Goal: Task Accomplishment & Management: Manage account settings

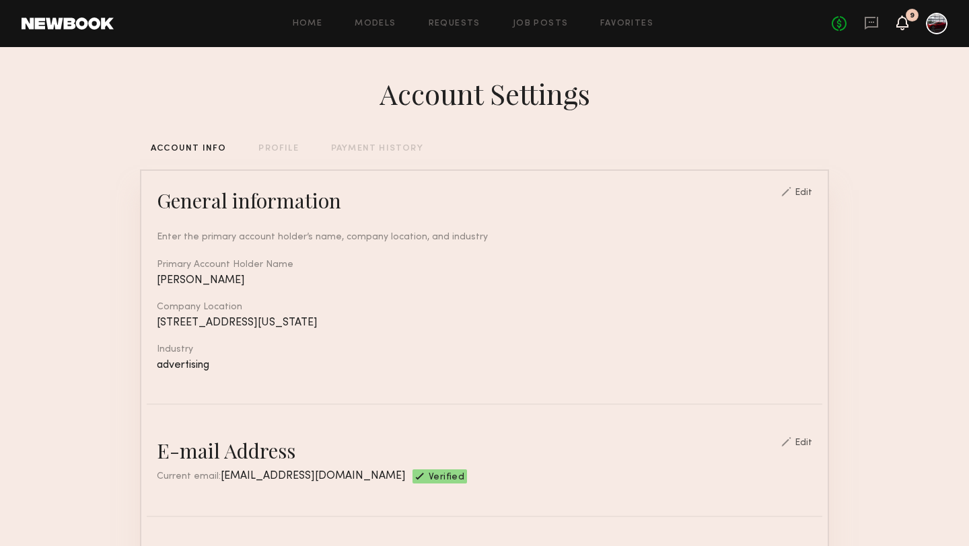
click at [902, 22] on icon at bounding box center [902, 21] width 11 height 9
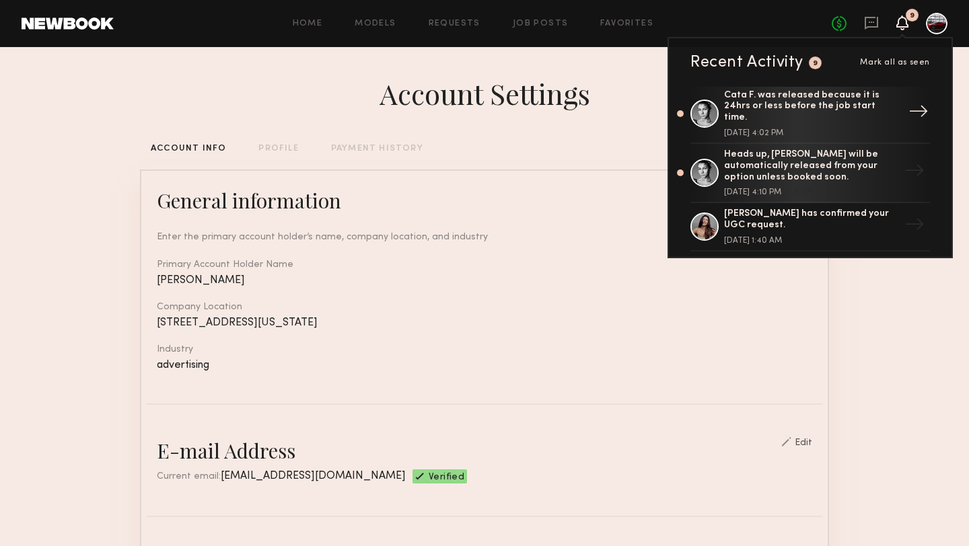
scroll to position [94, 0]
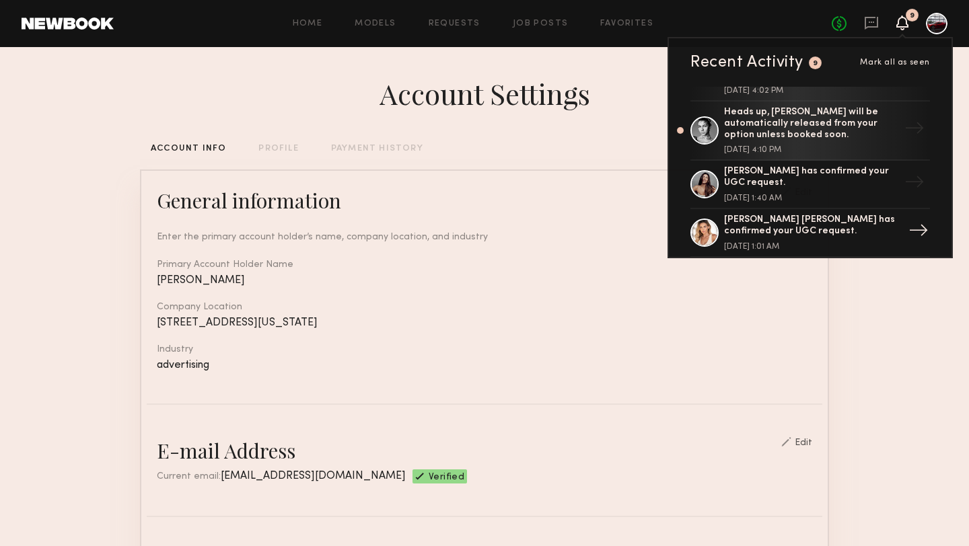
click at [776, 215] on div "[PERSON_NAME] [PERSON_NAME] has confirmed your UGC request." at bounding box center [811, 226] width 175 height 23
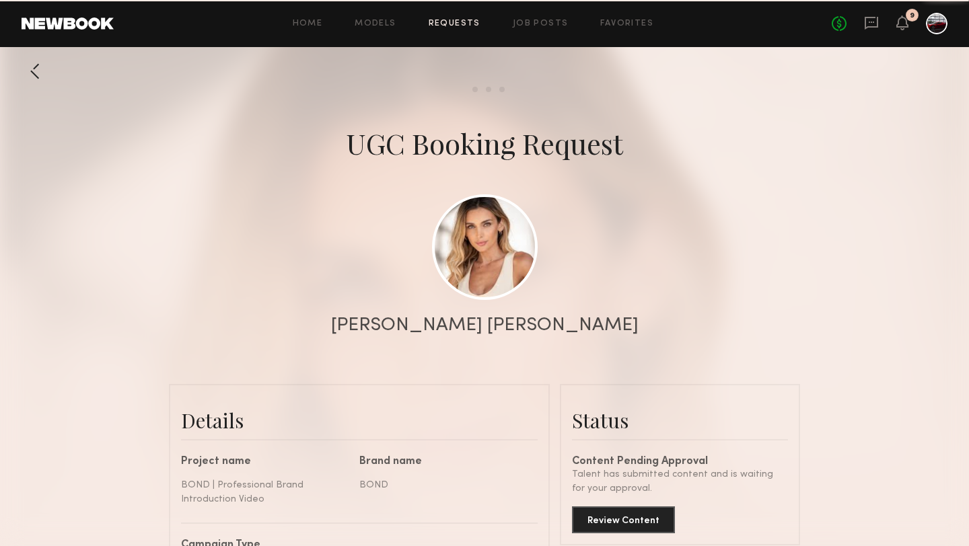
scroll to position [1274, 0]
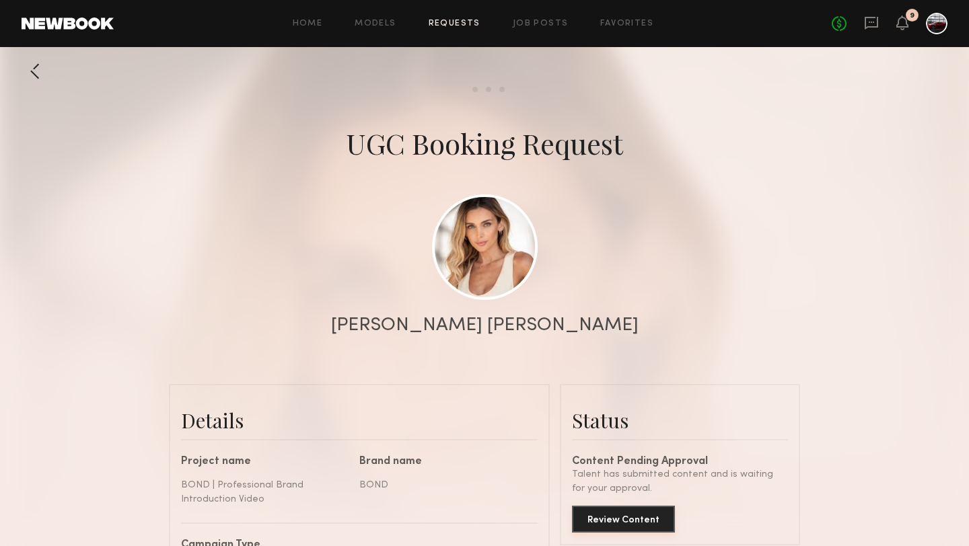
click at [607, 519] on button "Review Content" at bounding box center [623, 519] width 103 height 27
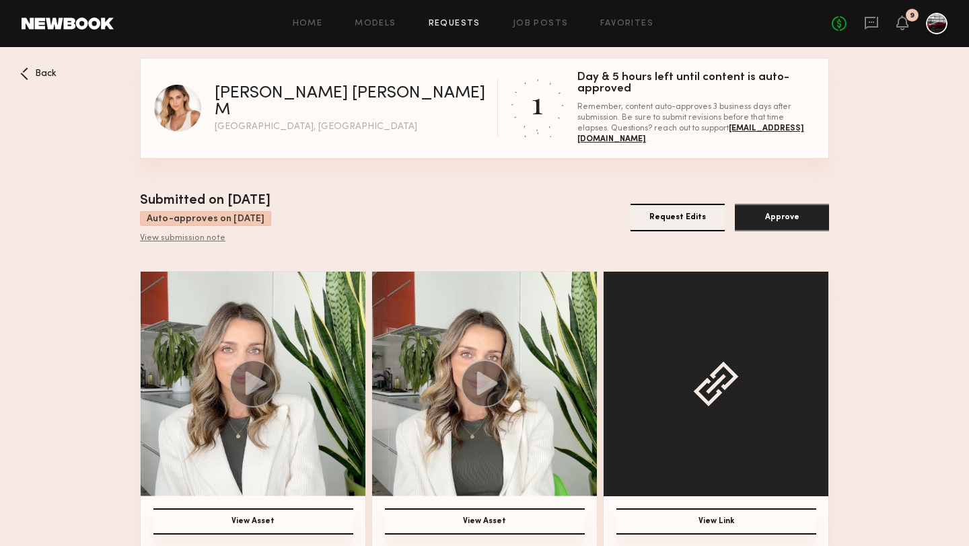
click at [253, 390] on icon at bounding box center [256, 384] width 21 height 24
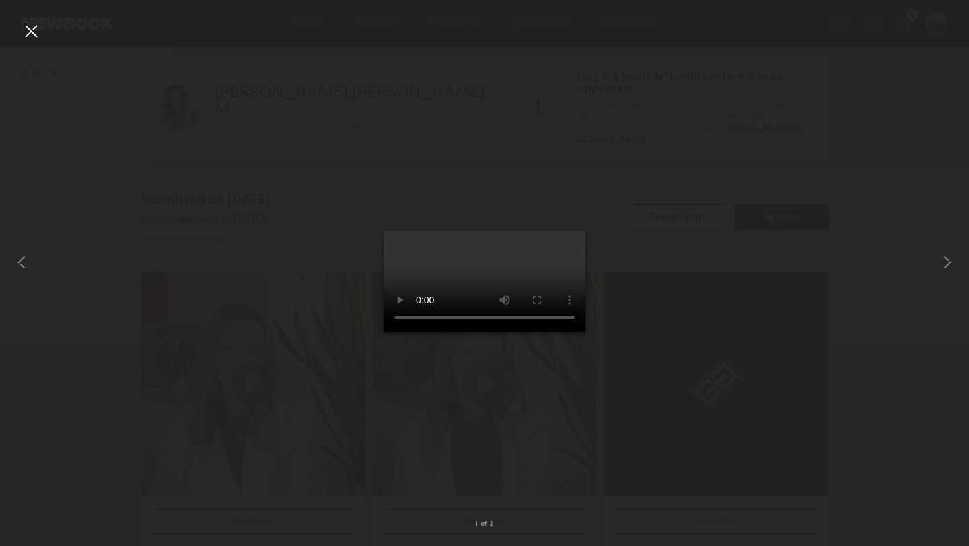
click at [28, 29] on div at bounding box center [31, 31] width 22 height 22
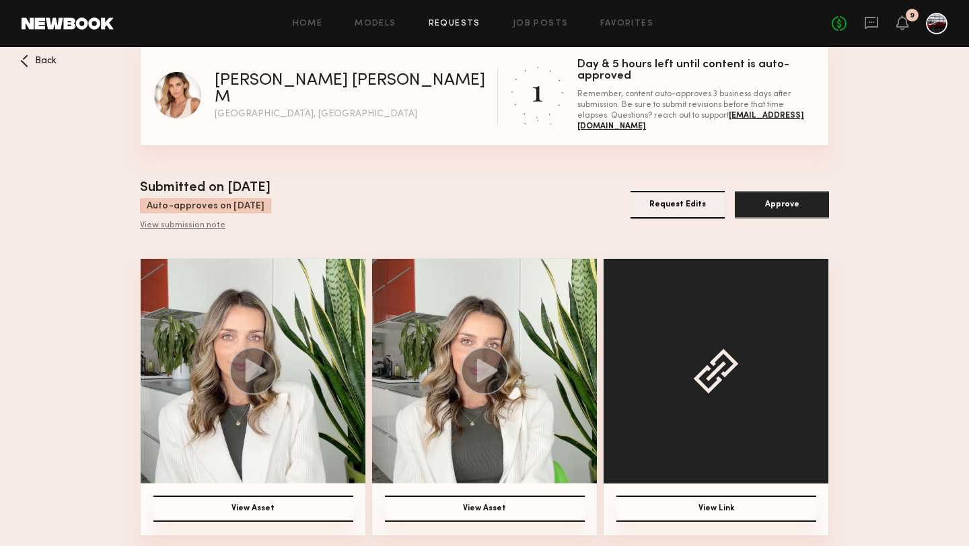
scroll to position [13, 0]
click at [533, 352] on img at bounding box center [484, 371] width 225 height 225
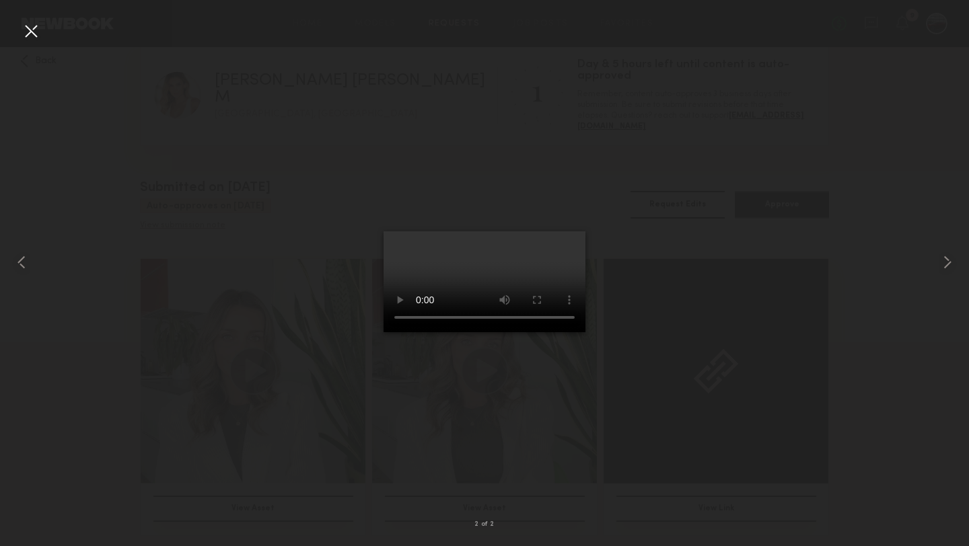
click at [921, 309] on div at bounding box center [484, 263] width 969 height 482
click at [28, 26] on div at bounding box center [31, 31] width 22 height 22
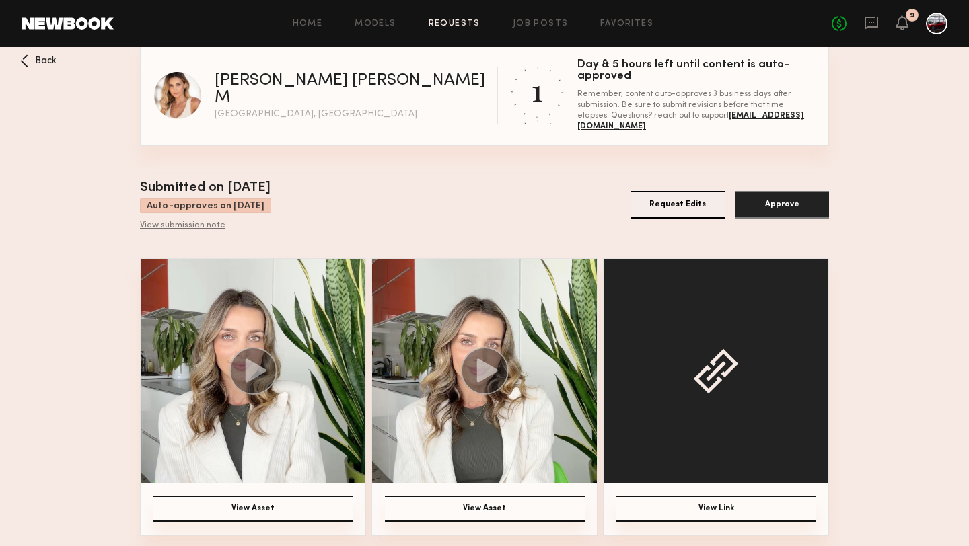
click at [304, 500] on button "View Asset" at bounding box center [253, 509] width 200 height 26
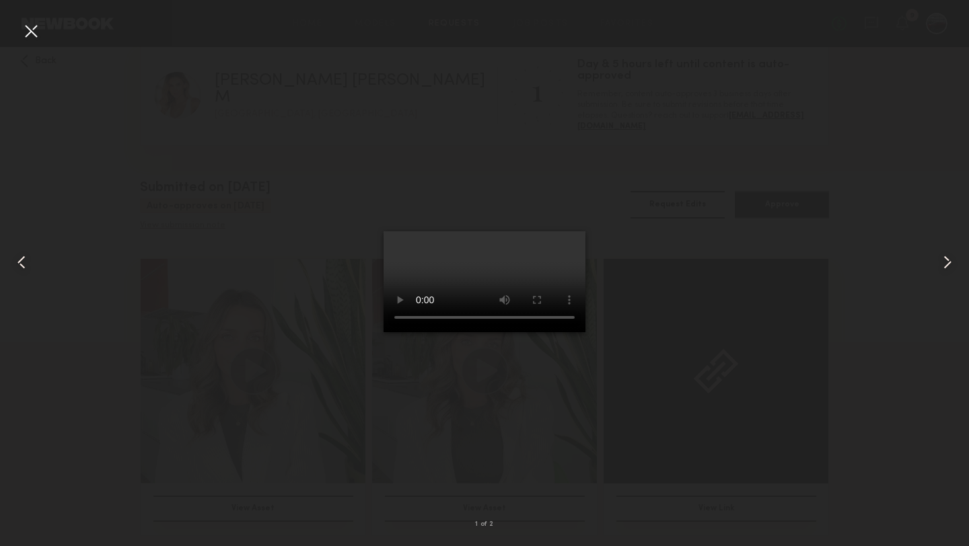
click at [585, 231] on video at bounding box center [484, 281] width 202 height 101
click at [41, 35] on div at bounding box center [31, 31] width 22 height 22
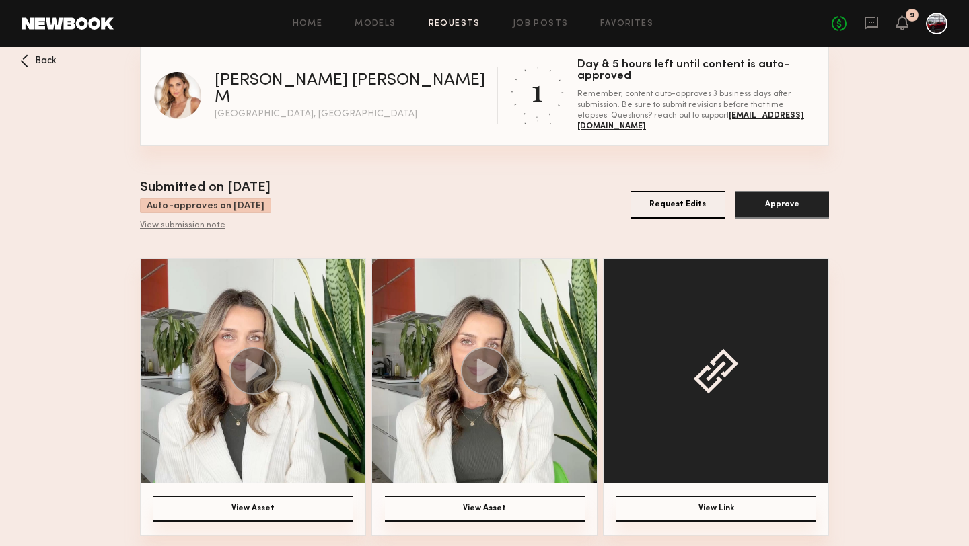
click at [477, 299] on img at bounding box center [484, 371] width 225 height 225
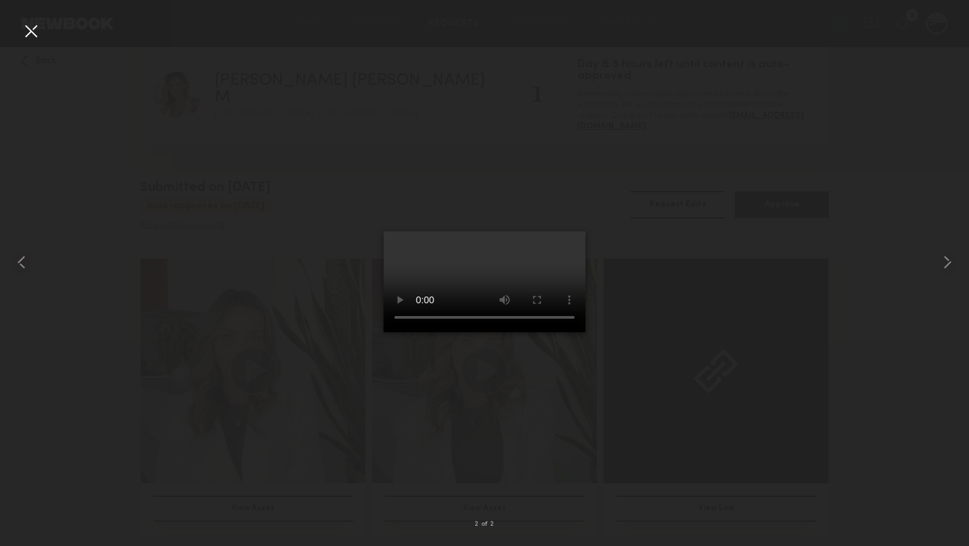
drag, startPoint x: 476, startPoint y: 299, endPoint x: 814, endPoint y: 4, distance: 448.6
click at [0, 0] on nb-gallery-light "2 of 2" at bounding box center [484, 273] width 969 height 546
click at [31, 31] on div at bounding box center [31, 31] width 22 height 22
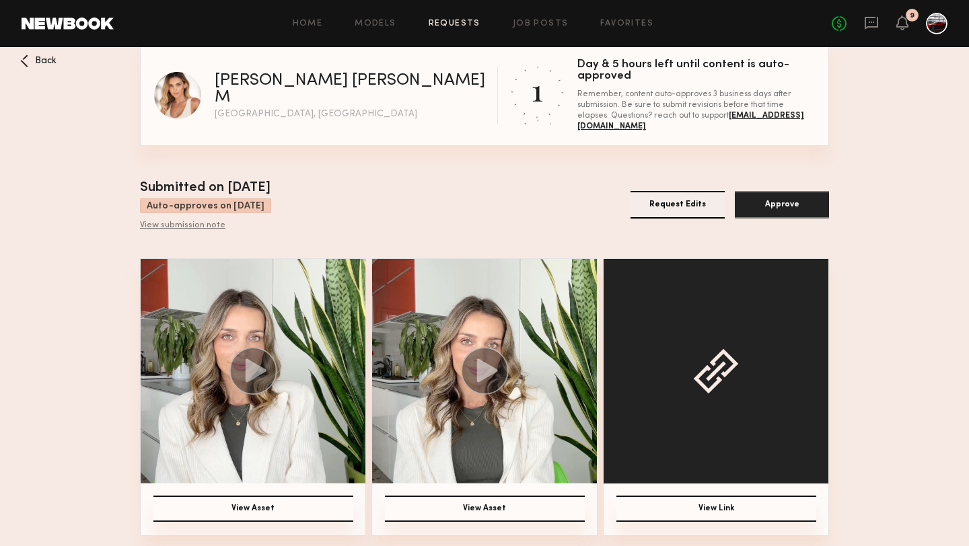
scroll to position [0, 0]
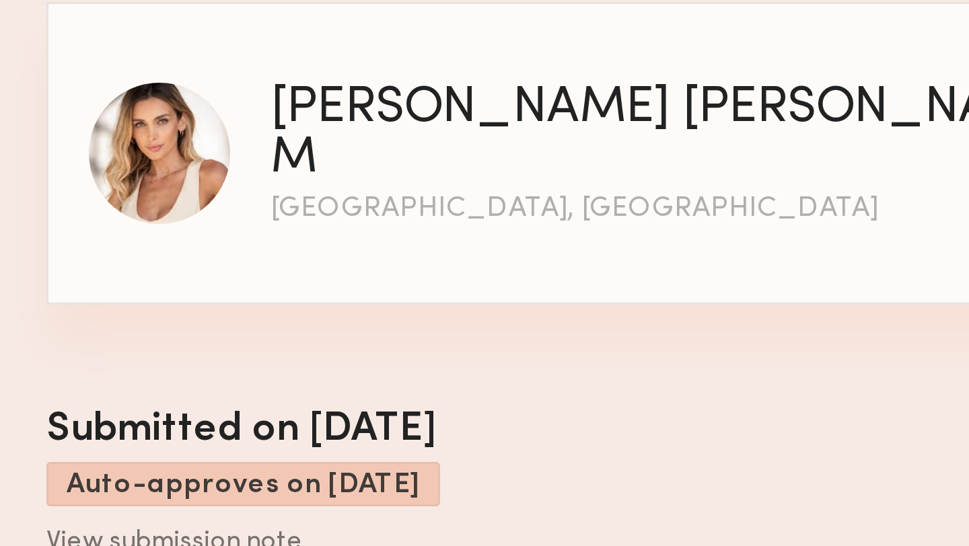
click at [174, 117] on img at bounding box center [177, 108] width 47 height 47
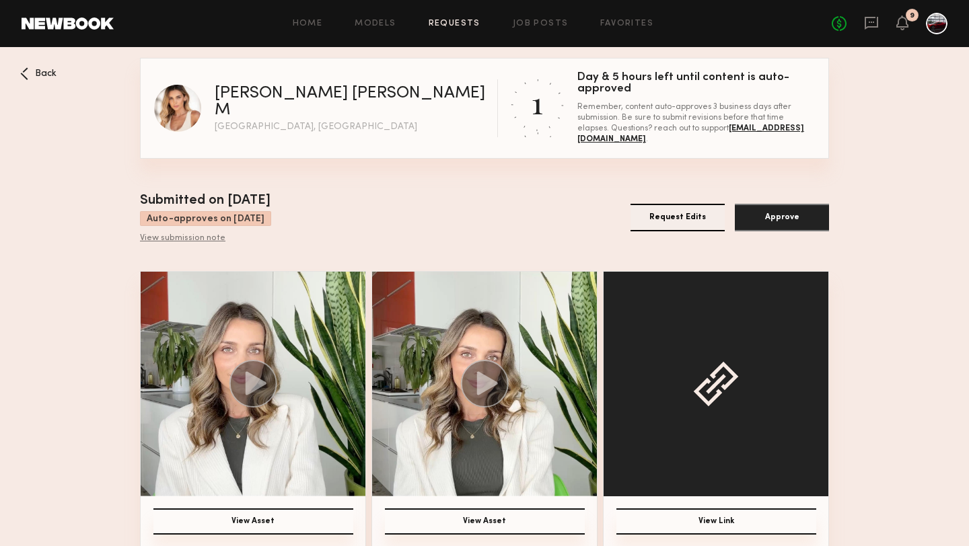
click at [259, 101] on div "[PERSON_NAME] [PERSON_NAME] M" at bounding box center [356, 102] width 283 height 34
click at [31, 73] on div "Back" at bounding box center [38, 73] width 36 height 13
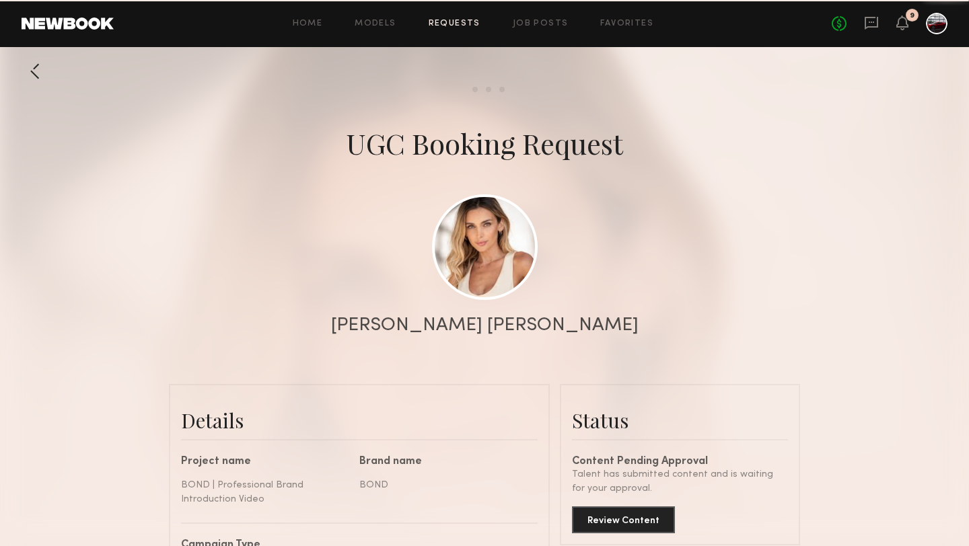
scroll to position [1261, 0]
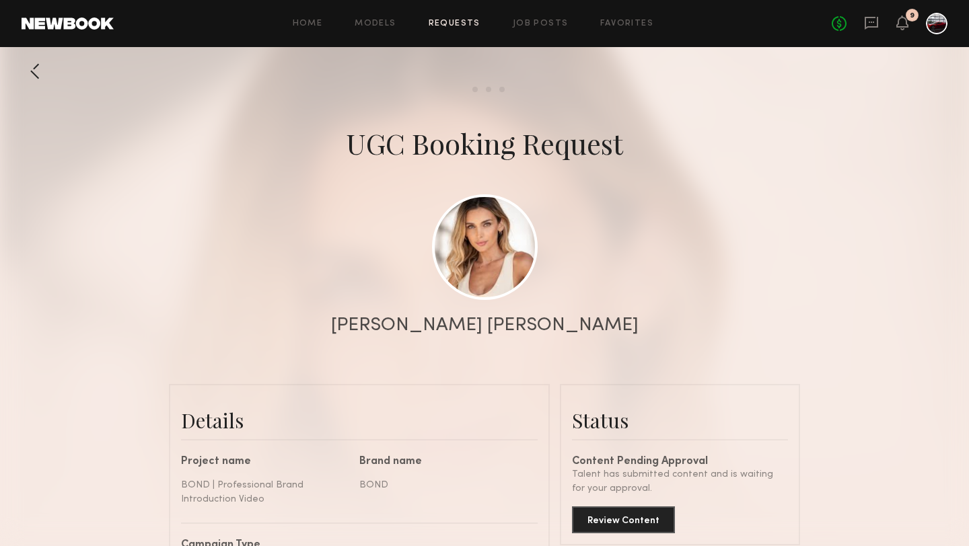
click at [32, 71] on div at bounding box center [35, 71] width 27 height 27
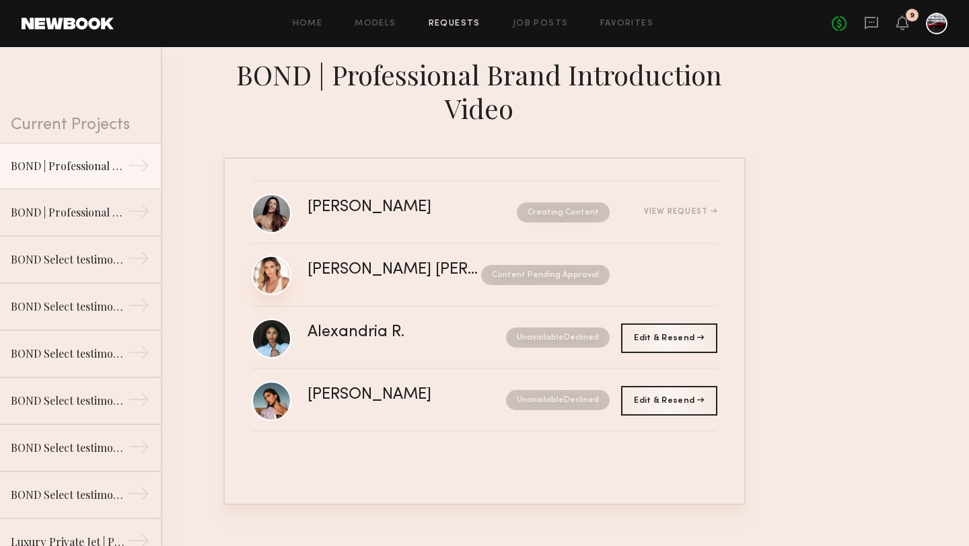
click at [274, 271] on link at bounding box center [272, 276] width 40 height 40
click at [897, 26] on icon at bounding box center [902, 21] width 11 height 9
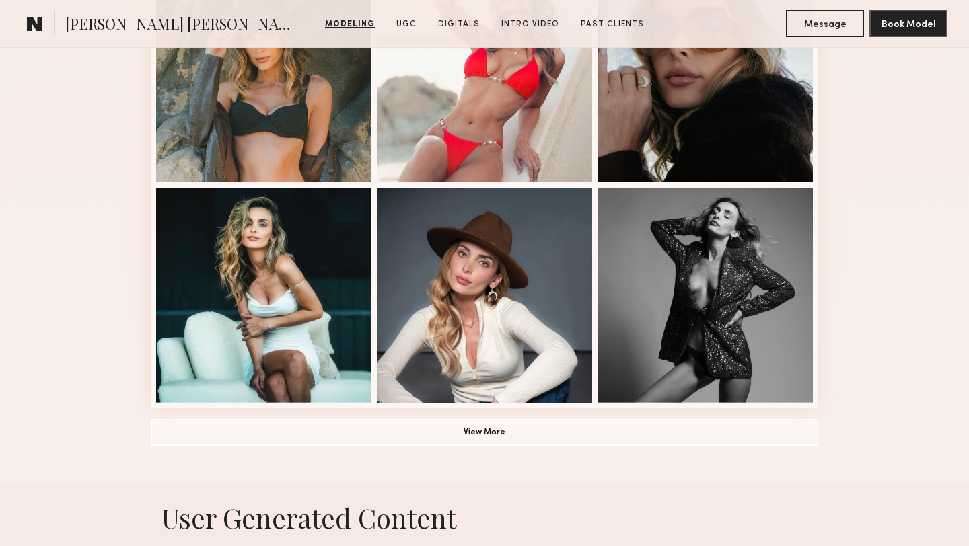
scroll to position [981, 0]
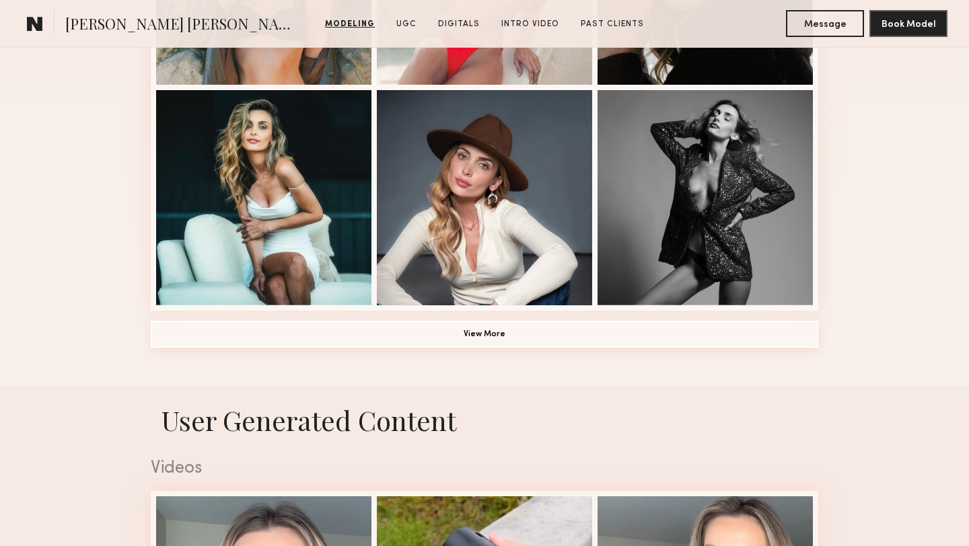
click at [457, 321] on button "View More" at bounding box center [484, 334] width 667 height 27
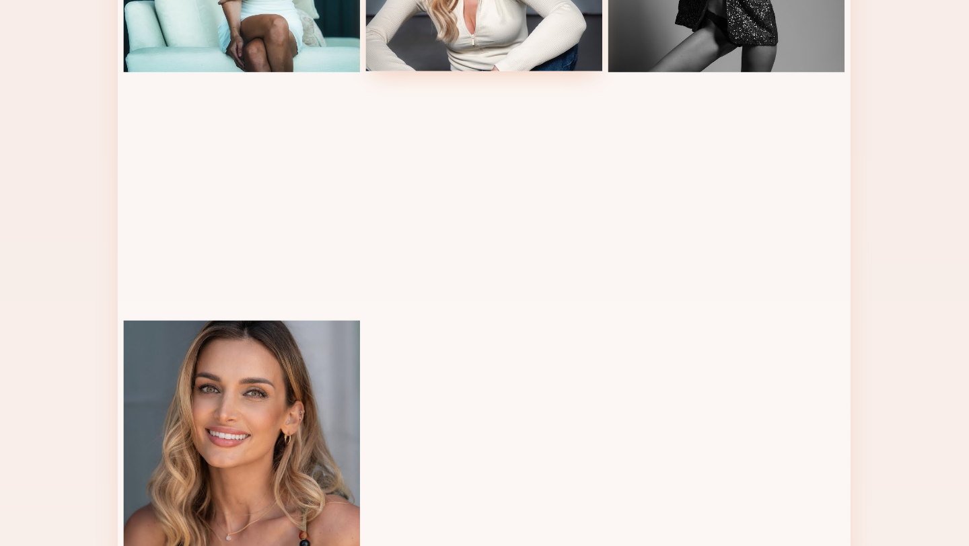
scroll to position [1218, 0]
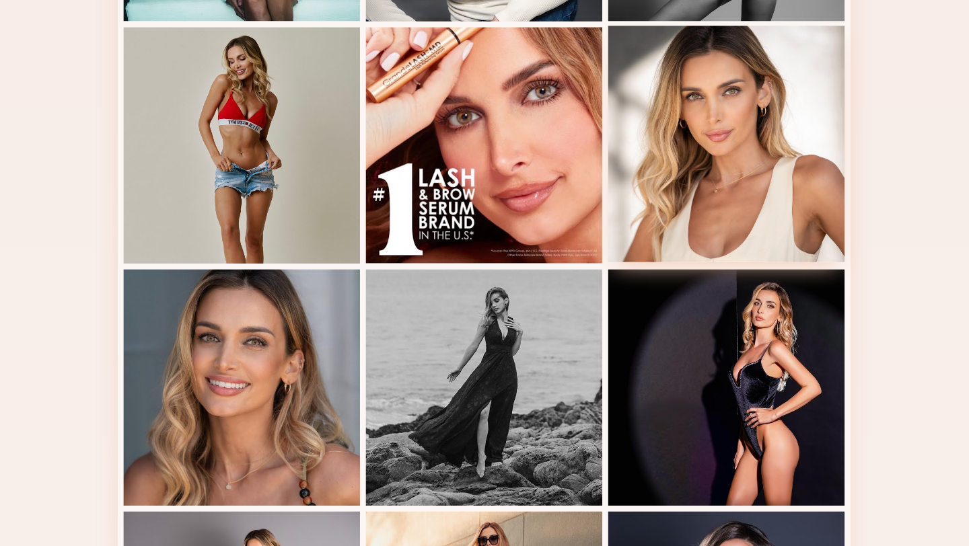
click at [754, 161] on div at bounding box center [704, 179] width 215 height 215
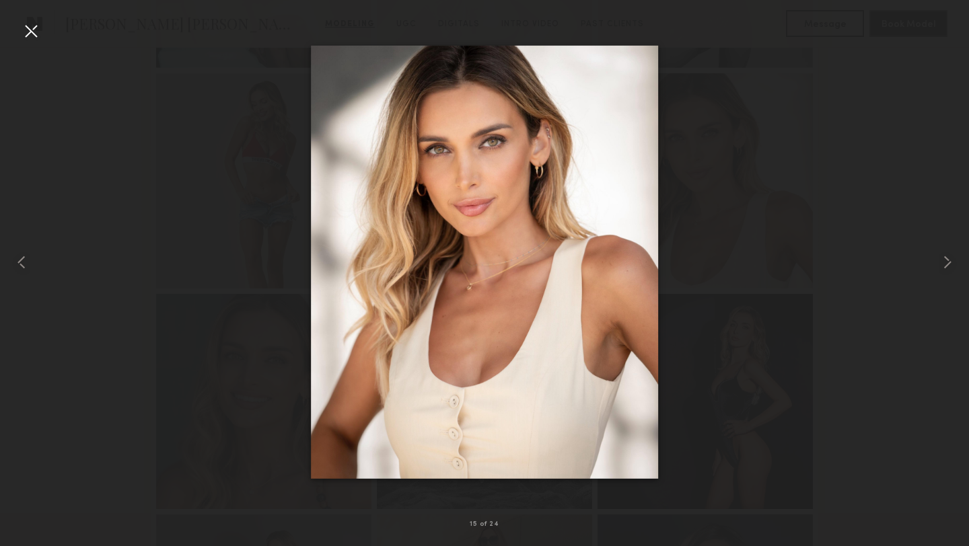
click at [33, 30] on div at bounding box center [31, 31] width 22 height 22
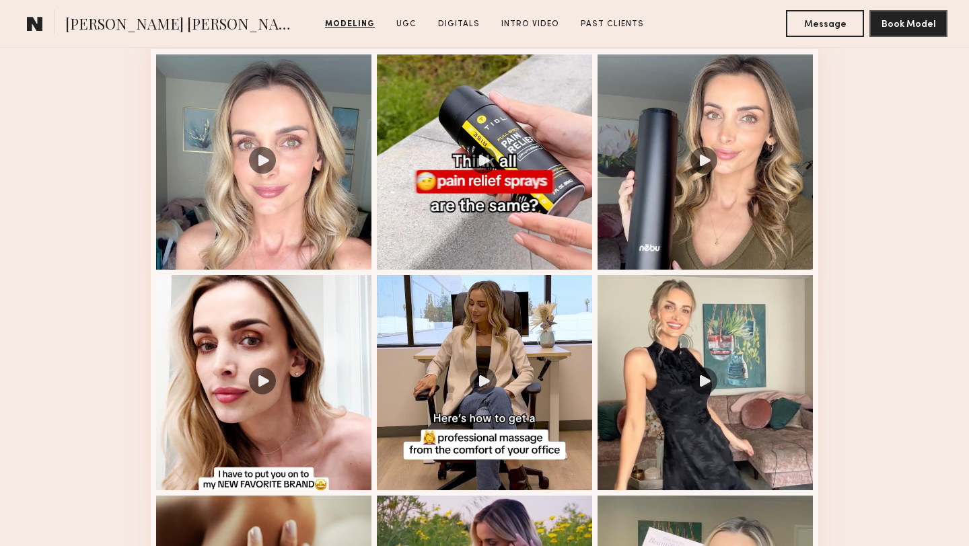
scroll to position [2303, 0]
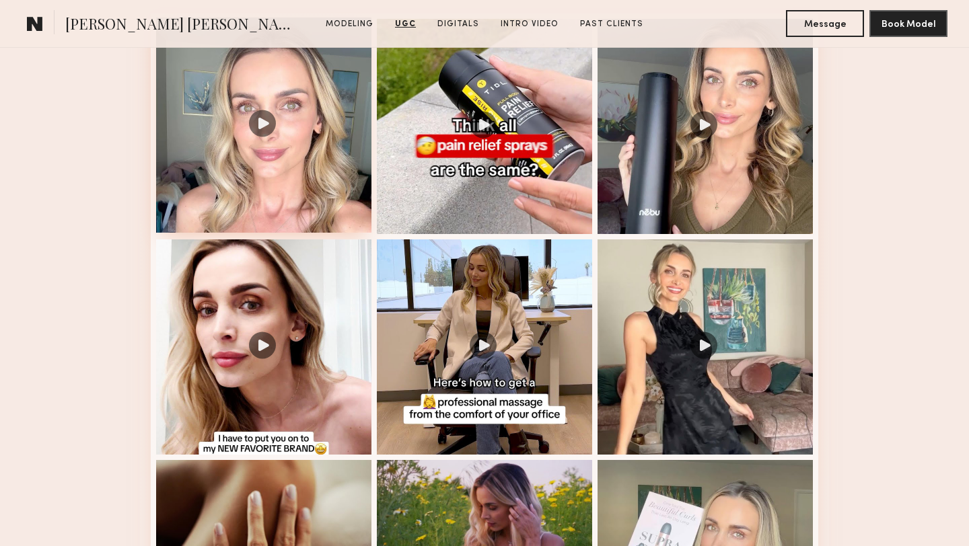
click at [344, 196] on div at bounding box center [263, 124] width 215 height 215
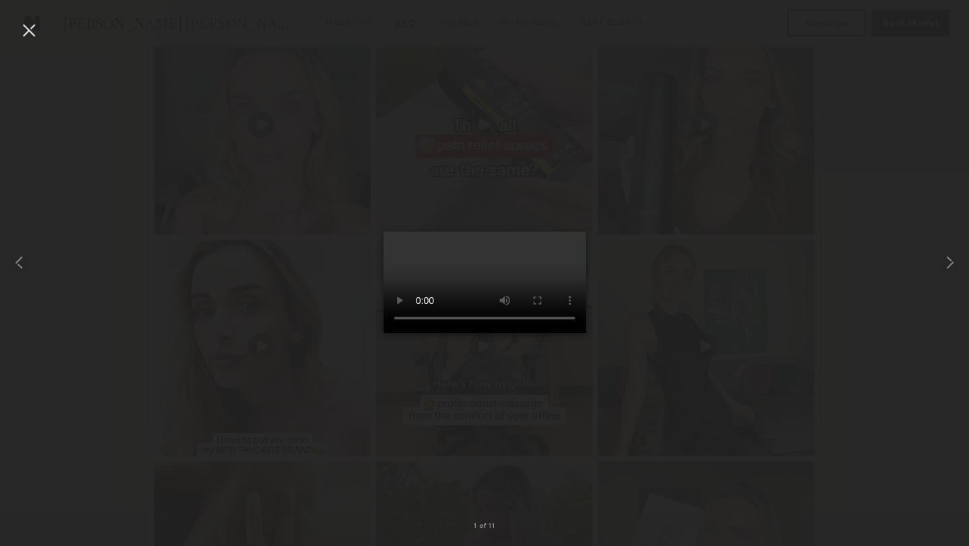
scroll to position [2303, 0]
click at [947, 260] on common-icon at bounding box center [947, 263] width 22 height 22
click at [952, 258] on common-icon at bounding box center [947, 263] width 22 height 22
click at [705, 123] on div at bounding box center [484, 263] width 969 height 482
click at [947, 258] on common-icon at bounding box center [947, 263] width 22 height 22
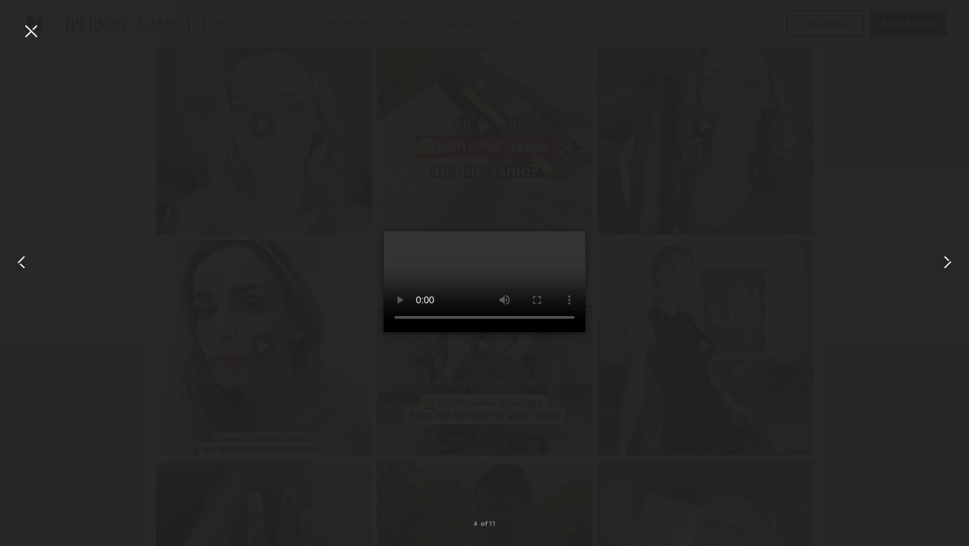
click at [951, 258] on common-icon at bounding box center [947, 263] width 22 height 22
click at [940, 260] on common-icon at bounding box center [947, 263] width 22 height 22
click at [940, 261] on common-icon at bounding box center [947, 263] width 22 height 22
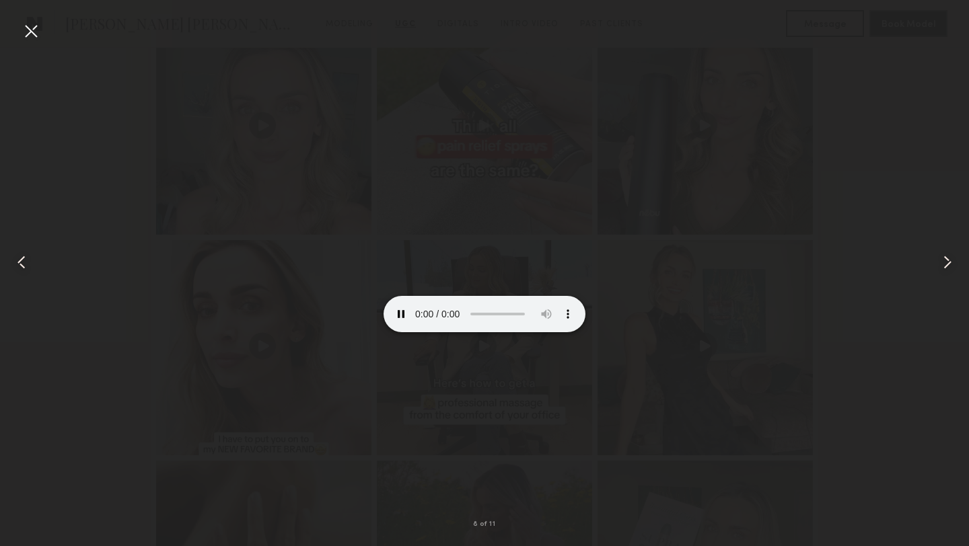
click at [14, 261] on common-icon at bounding box center [22, 263] width 22 height 22
click at [21, 259] on common-icon at bounding box center [22, 263] width 22 height 22
click at [952, 260] on common-icon at bounding box center [947, 263] width 22 height 22
click at [951, 260] on common-icon at bounding box center [947, 263] width 22 height 22
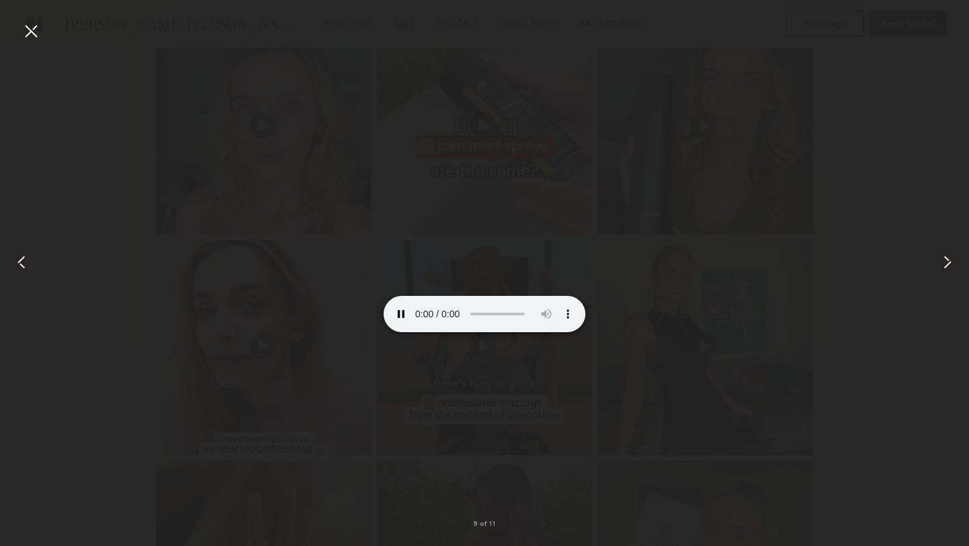
click at [18, 269] on common-icon at bounding box center [22, 263] width 22 height 22
click at [943, 261] on common-icon at bounding box center [947, 263] width 22 height 22
click at [940, 261] on common-icon at bounding box center [947, 263] width 22 height 22
click at [953, 262] on common-icon at bounding box center [947, 263] width 22 height 22
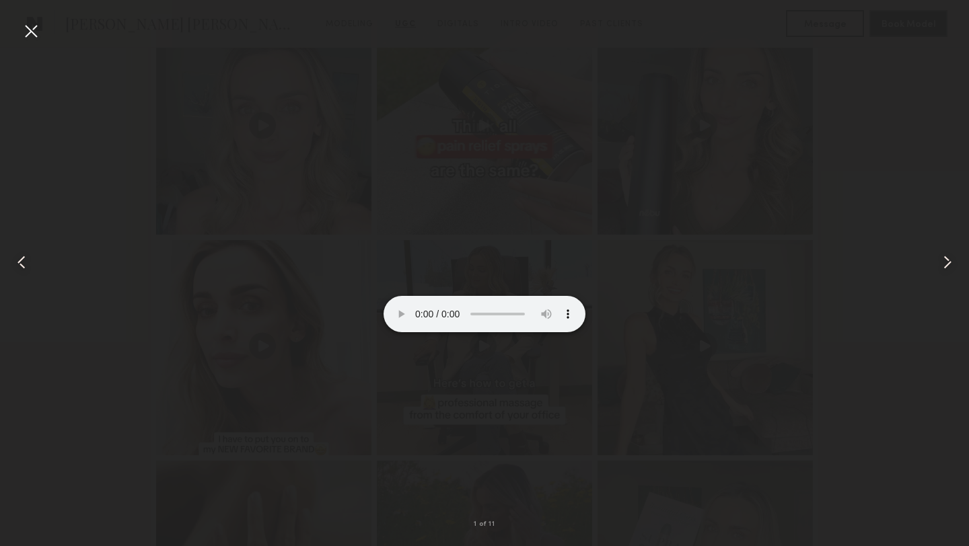
click at [953, 262] on common-icon at bounding box center [947, 263] width 22 height 22
click at [32, 36] on div at bounding box center [31, 31] width 22 height 22
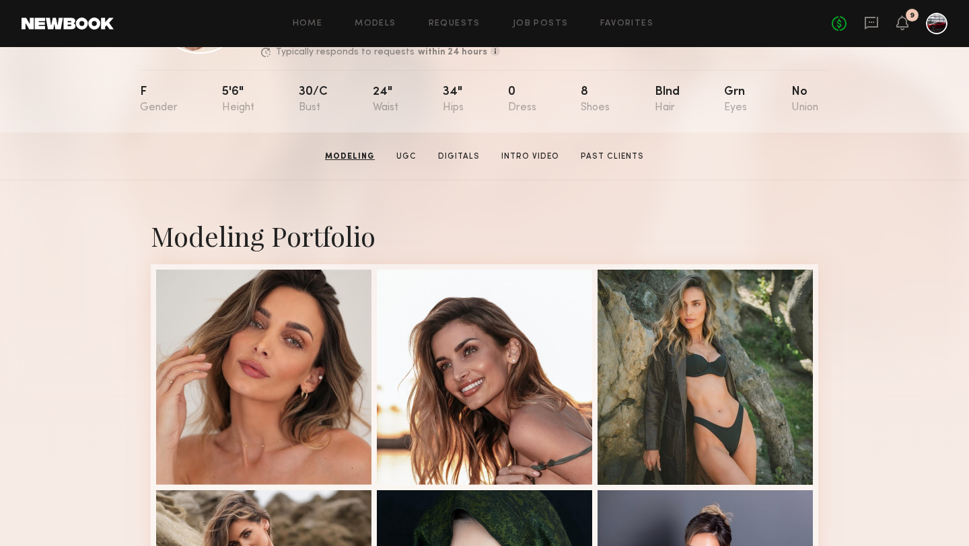
scroll to position [143, 0]
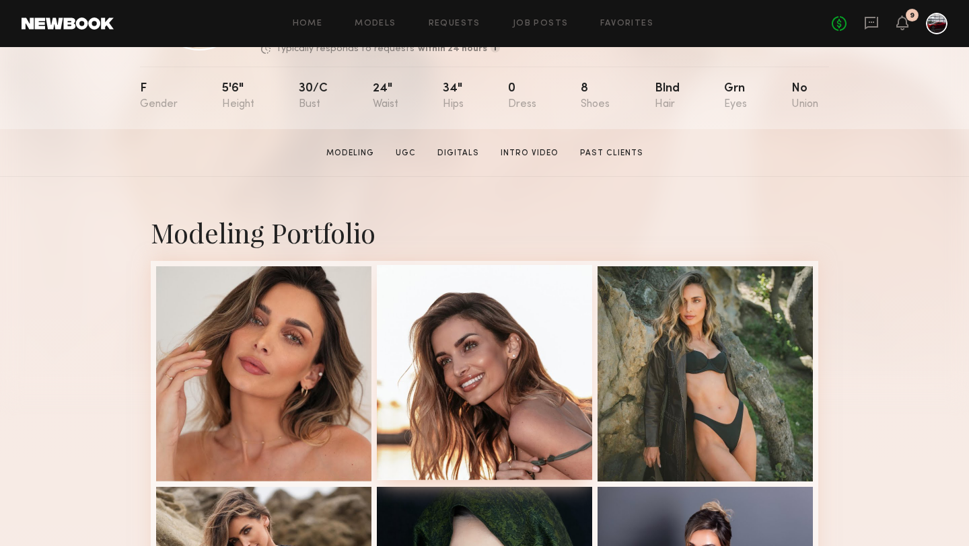
click at [482, 374] on div at bounding box center [484, 372] width 215 height 215
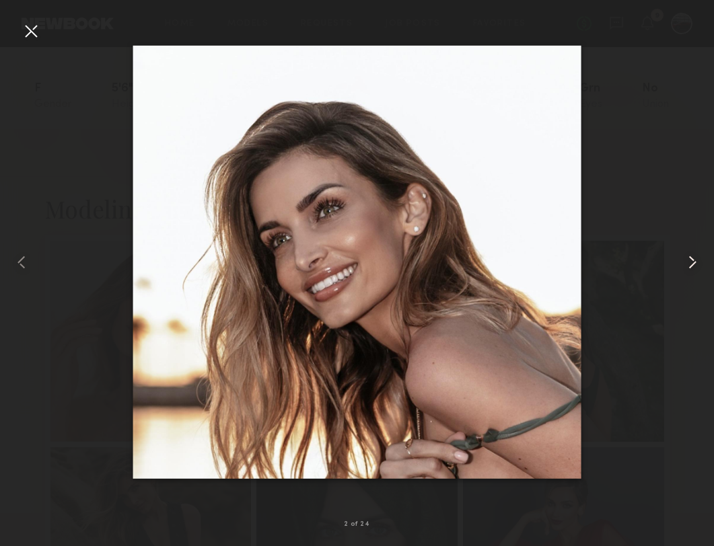
drag, startPoint x: 486, startPoint y: 353, endPoint x: 714, endPoint y: 268, distance: 243.7
click at [0, 0] on nb-gallery-light "2 of 24" at bounding box center [357, 273] width 714 height 546
